Goal: Find specific page/section: Find specific page/section

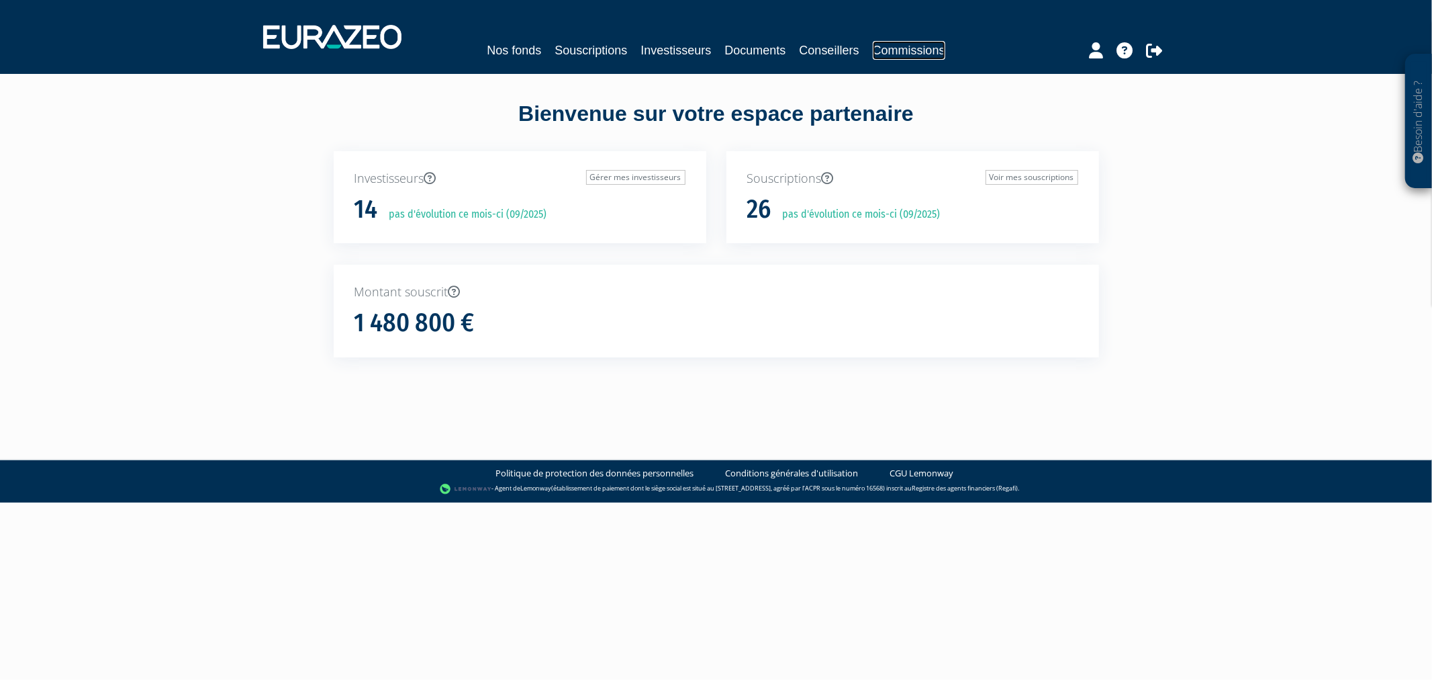
click at [890, 54] on link "Commissions" at bounding box center [909, 50] width 73 height 19
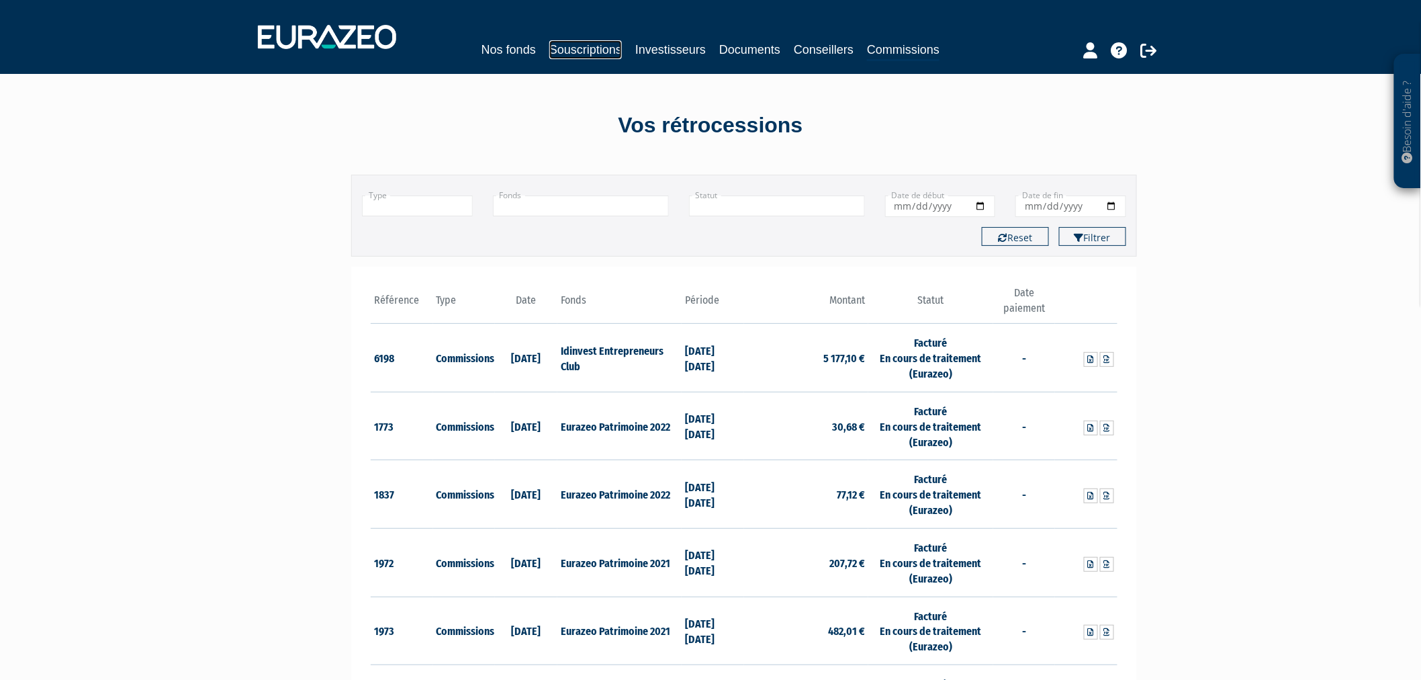
click at [573, 50] on link "Souscriptions" at bounding box center [585, 49] width 73 height 19
